Goal: Information Seeking & Learning: Learn about a topic

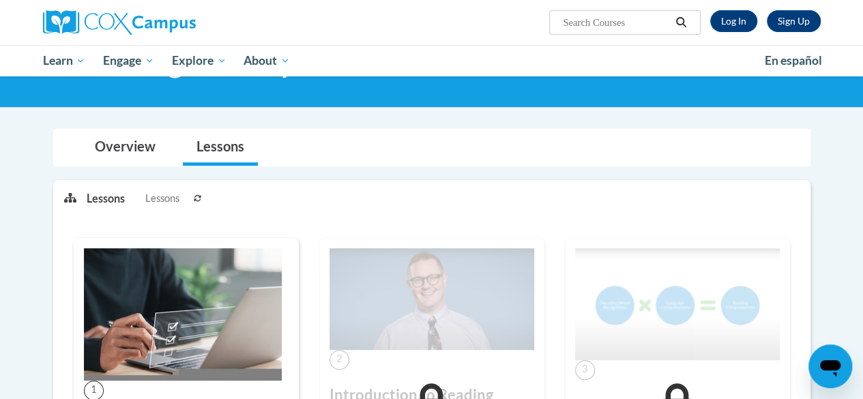
scroll to position [74, 0]
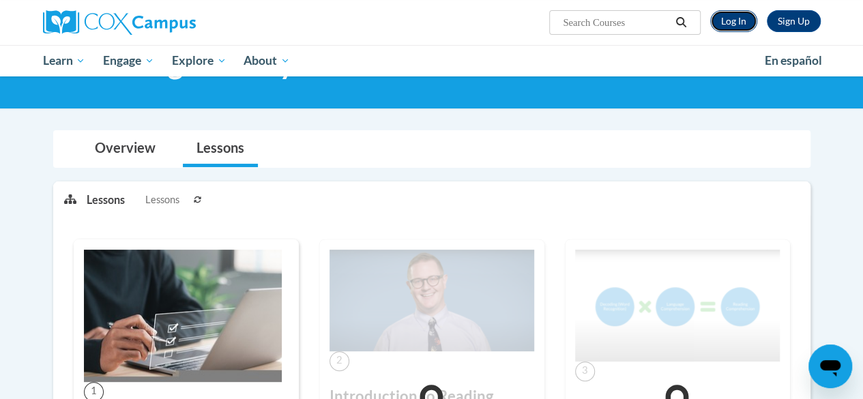
click at [728, 21] on link "Log In" at bounding box center [733, 21] width 47 height 22
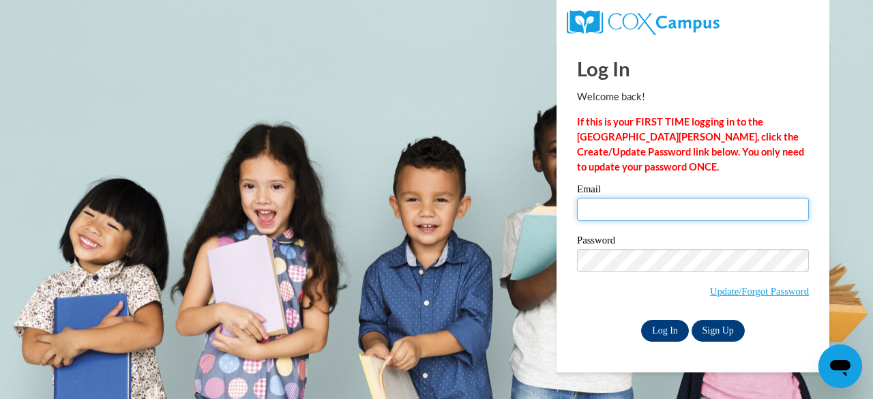
type input "jenk@tutoringjennifer.com"
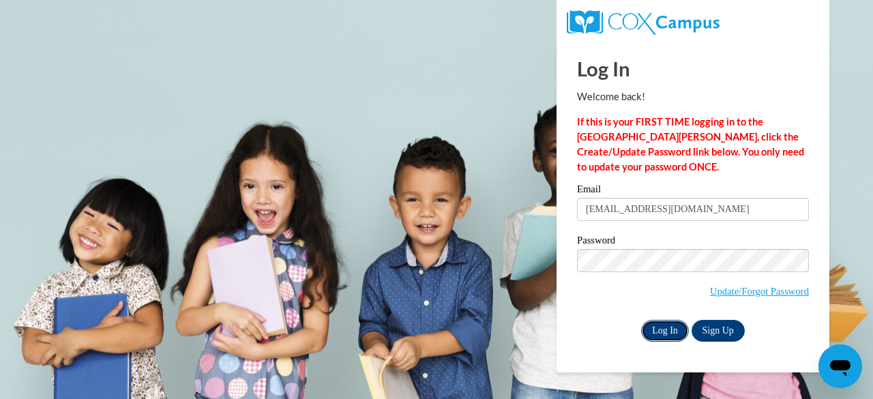
click at [655, 325] on input "Log In" at bounding box center [665, 331] width 48 height 22
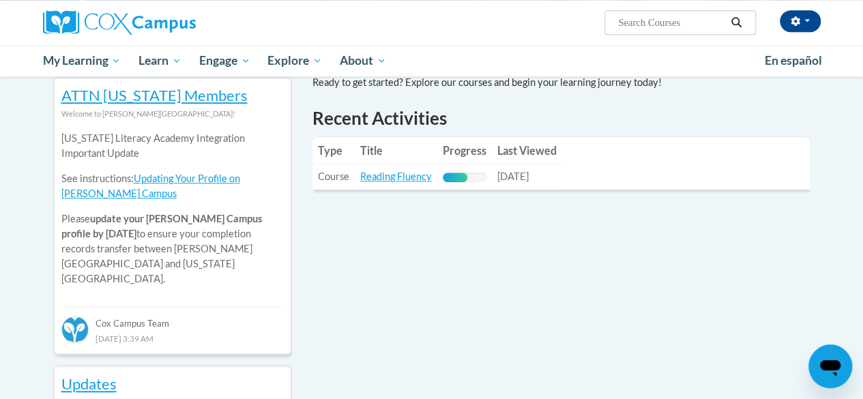
scroll to position [456, 0]
click at [406, 178] on link "Reading Fluency" at bounding box center [396, 177] width 72 height 12
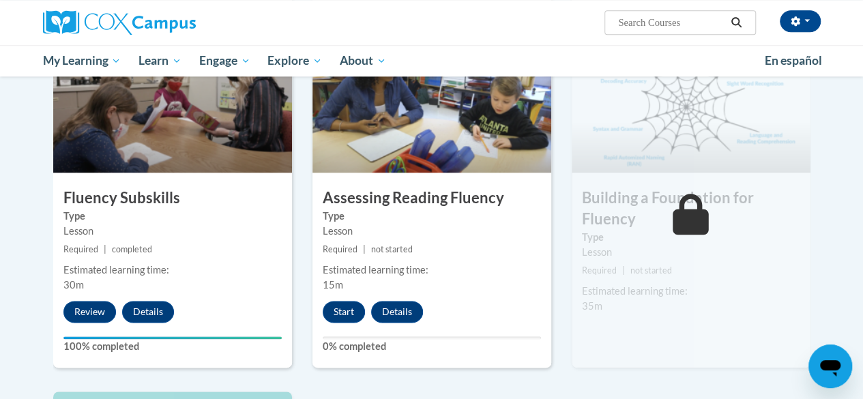
scroll to position [696, 0]
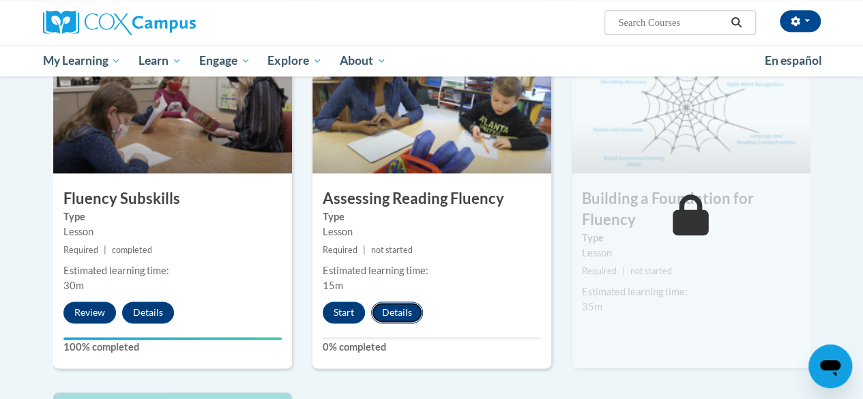
click at [398, 316] on button "Details" at bounding box center [397, 312] width 52 height 22
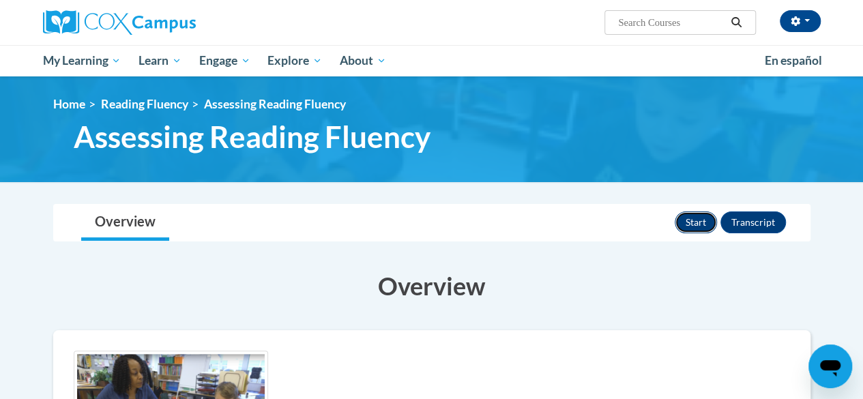
click at [707, 221] on button "Start" at bounding box center [696, 222] width 42 height 22
click at [812, 18] on button "button" at bounding box center [800, 21] width 41 height 22
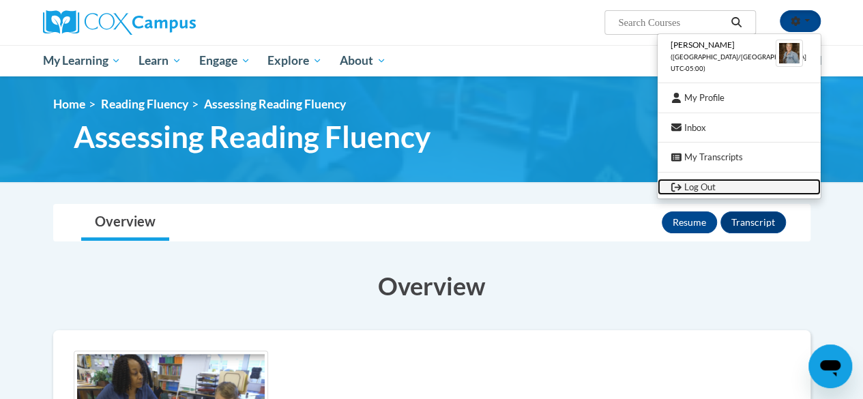
click at [713, 183] on link "Log Out" at bounding box center [738, 187] width 163 height 17
